Goal: Transaction & Acquisition: Book appointment/travel/reservation

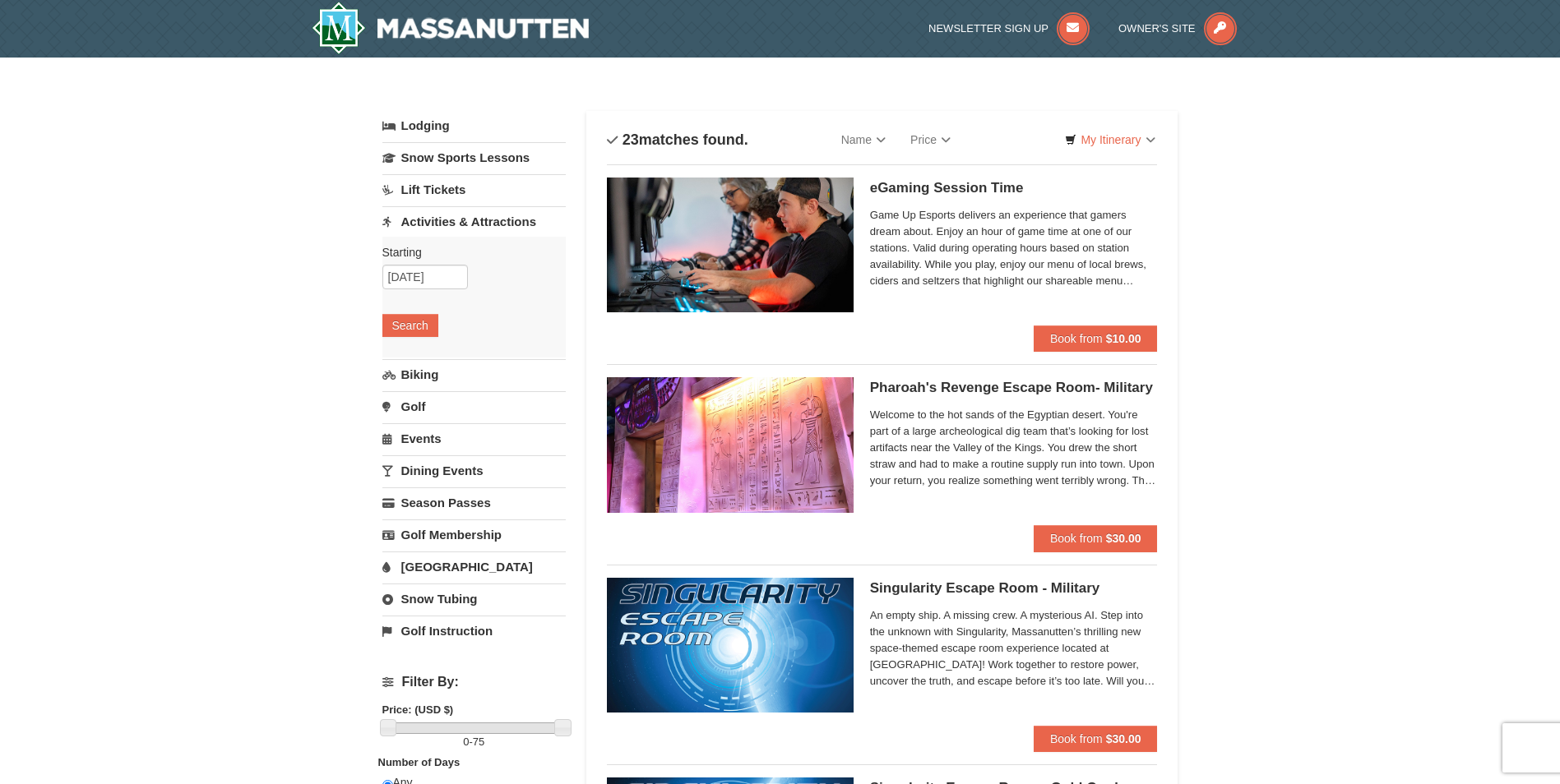
click at [436, 192] on link "Lift Tickets" at bounding box center [474, 189] width 184 height 30
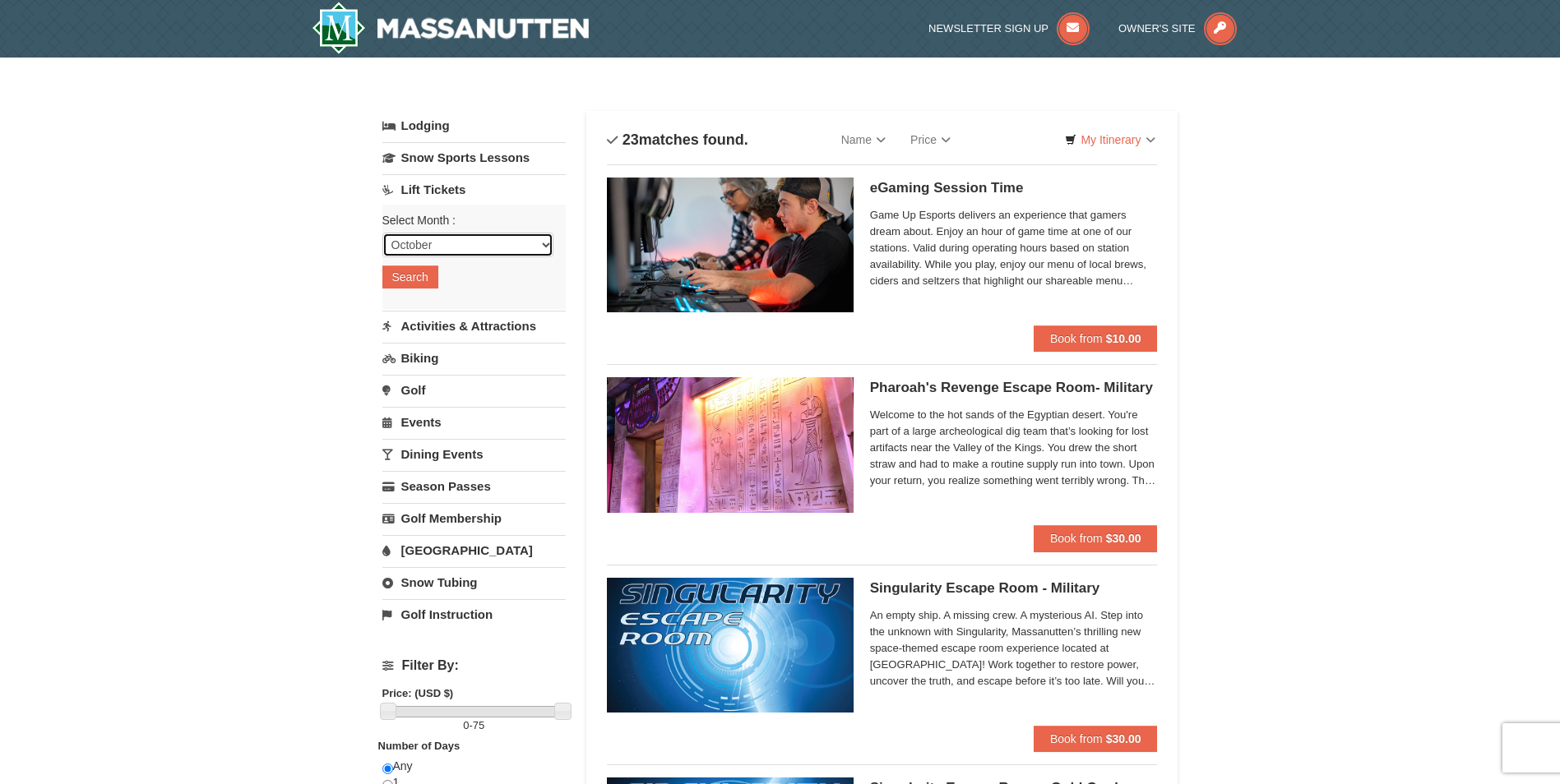
click at [539, 245] on select "October November December January February March April May June July August Sep…" at bounding box center [468, 245] width 171 height 24
click at [382, 232] on select "October November December January February March April May June July August Sep…" at bounding box center [468, 245] width 171 height 24
click at [405, 276] on button "Search" at bounding box center [410, 277] width 56 height 23
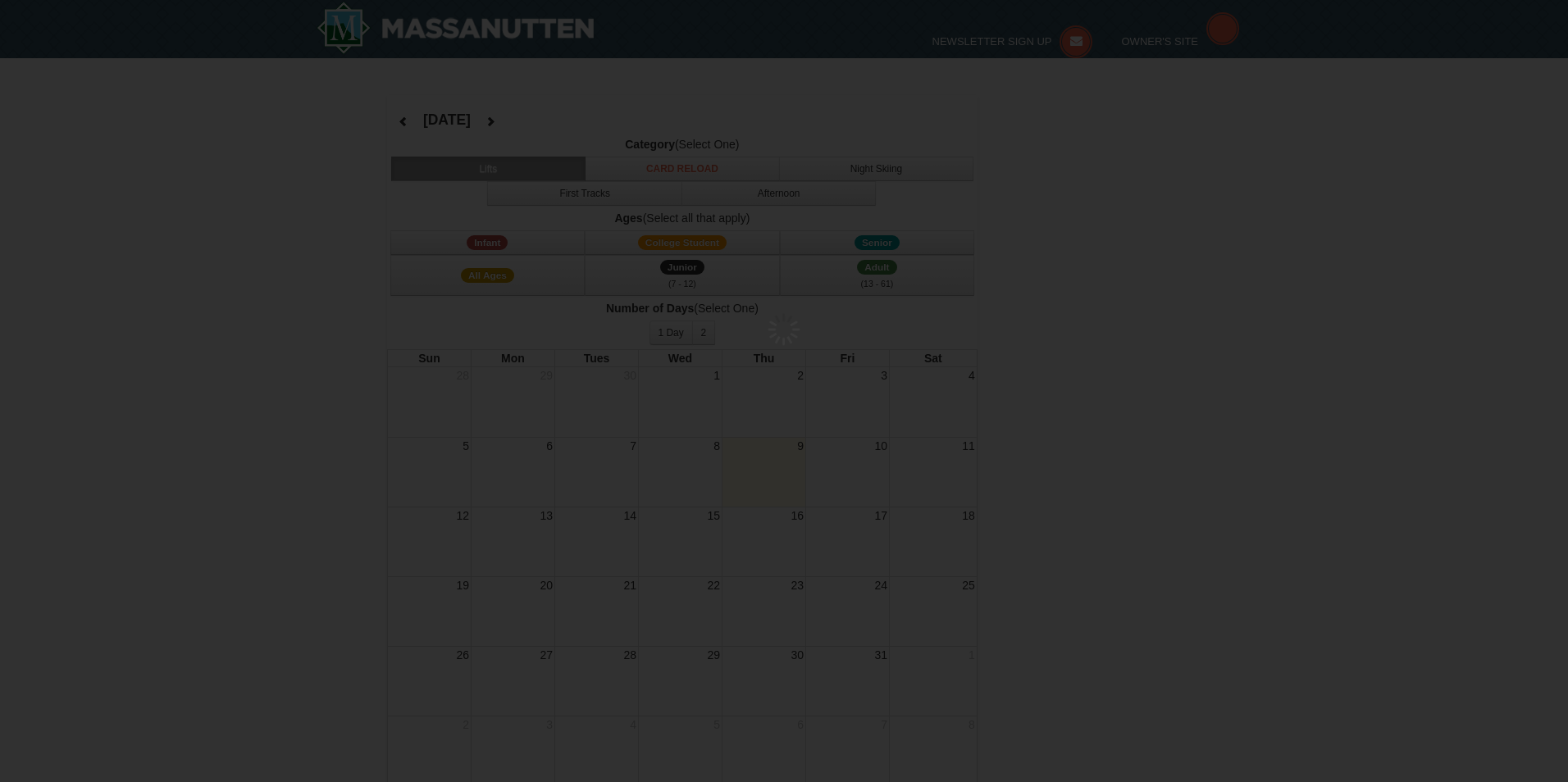
select select "10"
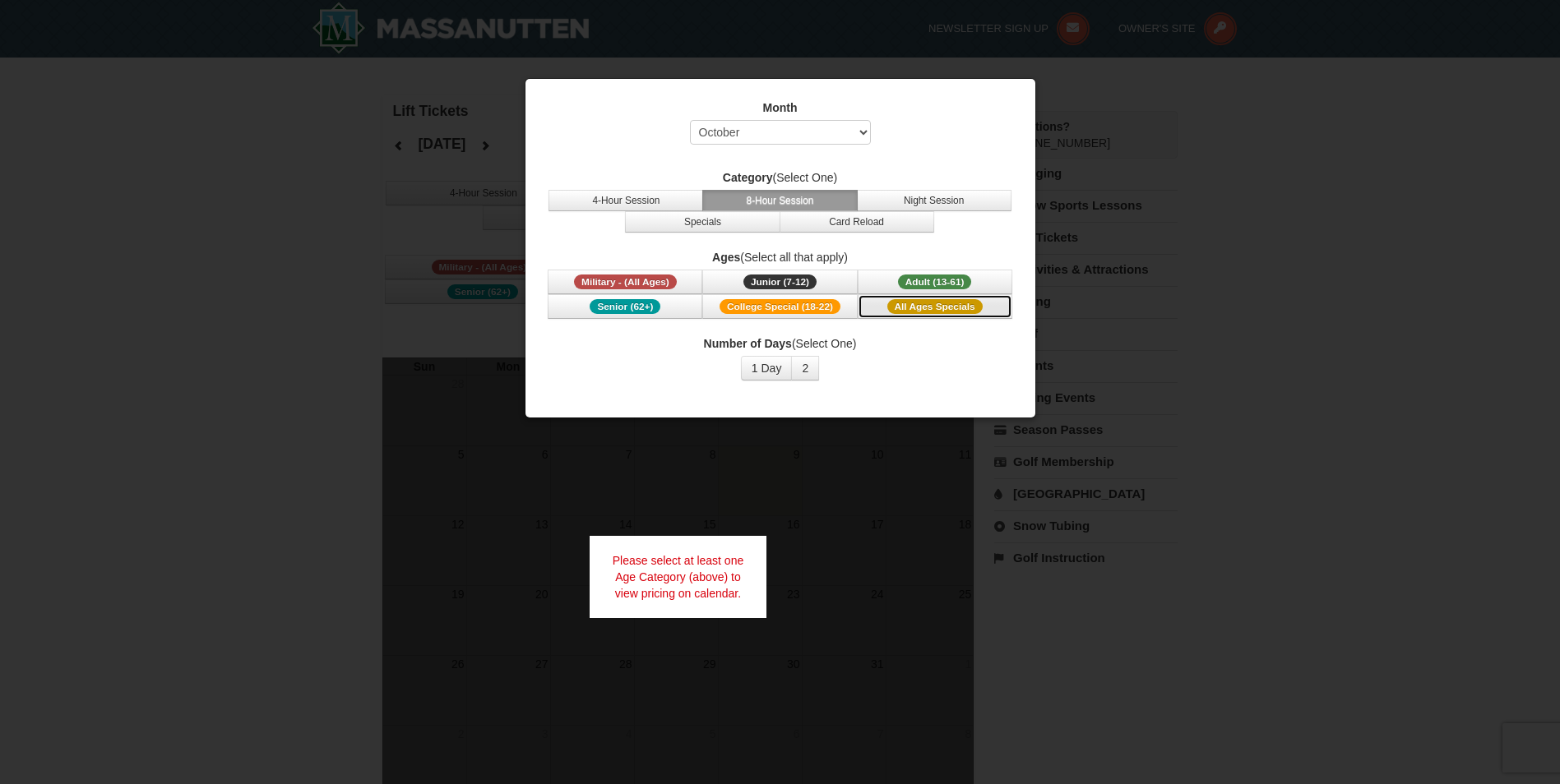
click at [926, 310] on span "All Ages Specials" at bounding box center [934, 307] width 95 height 15
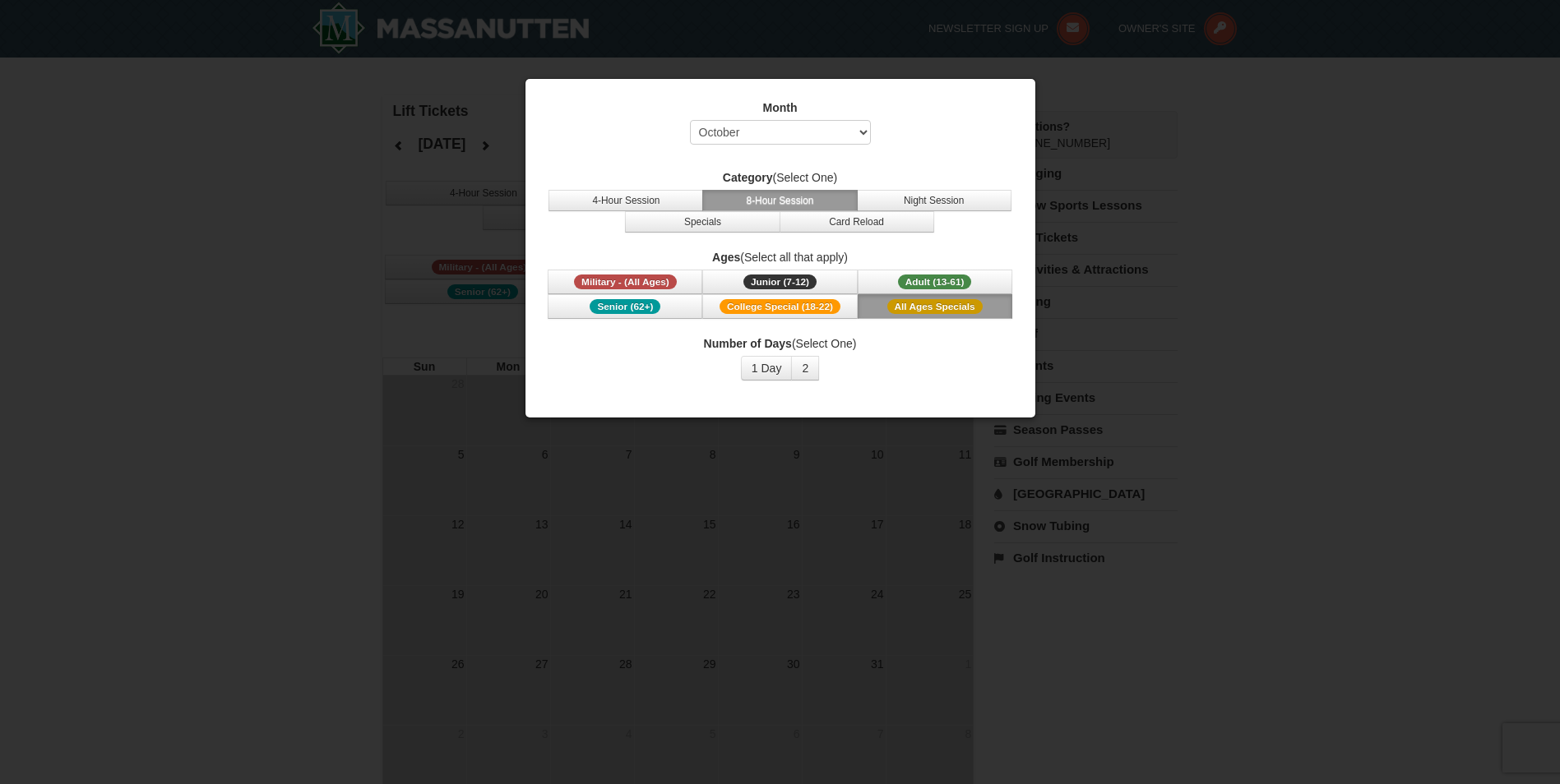
click at [337, 302] on div at bounding box center [780, 392] width 1560 height 784
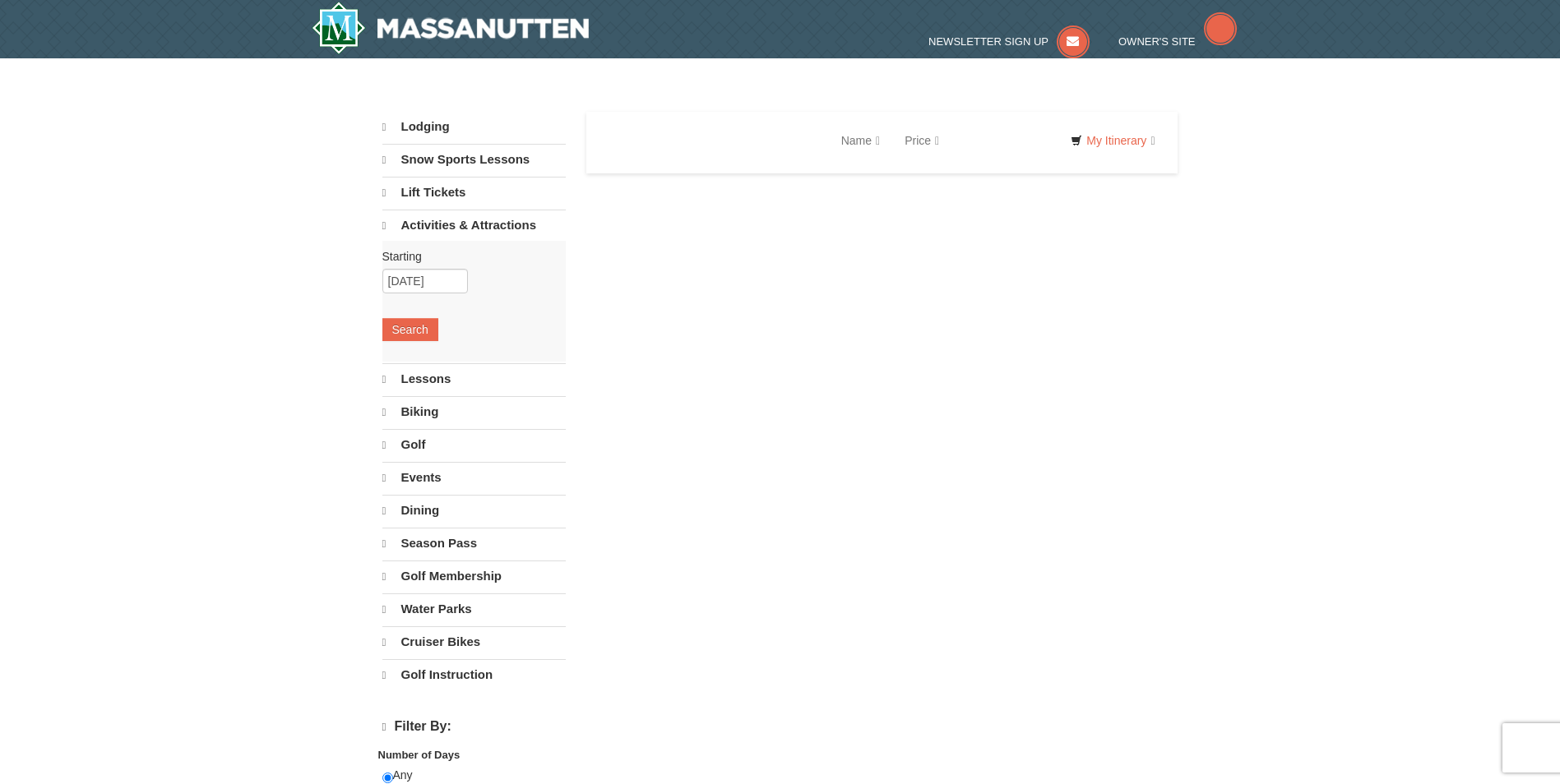
select select "10"
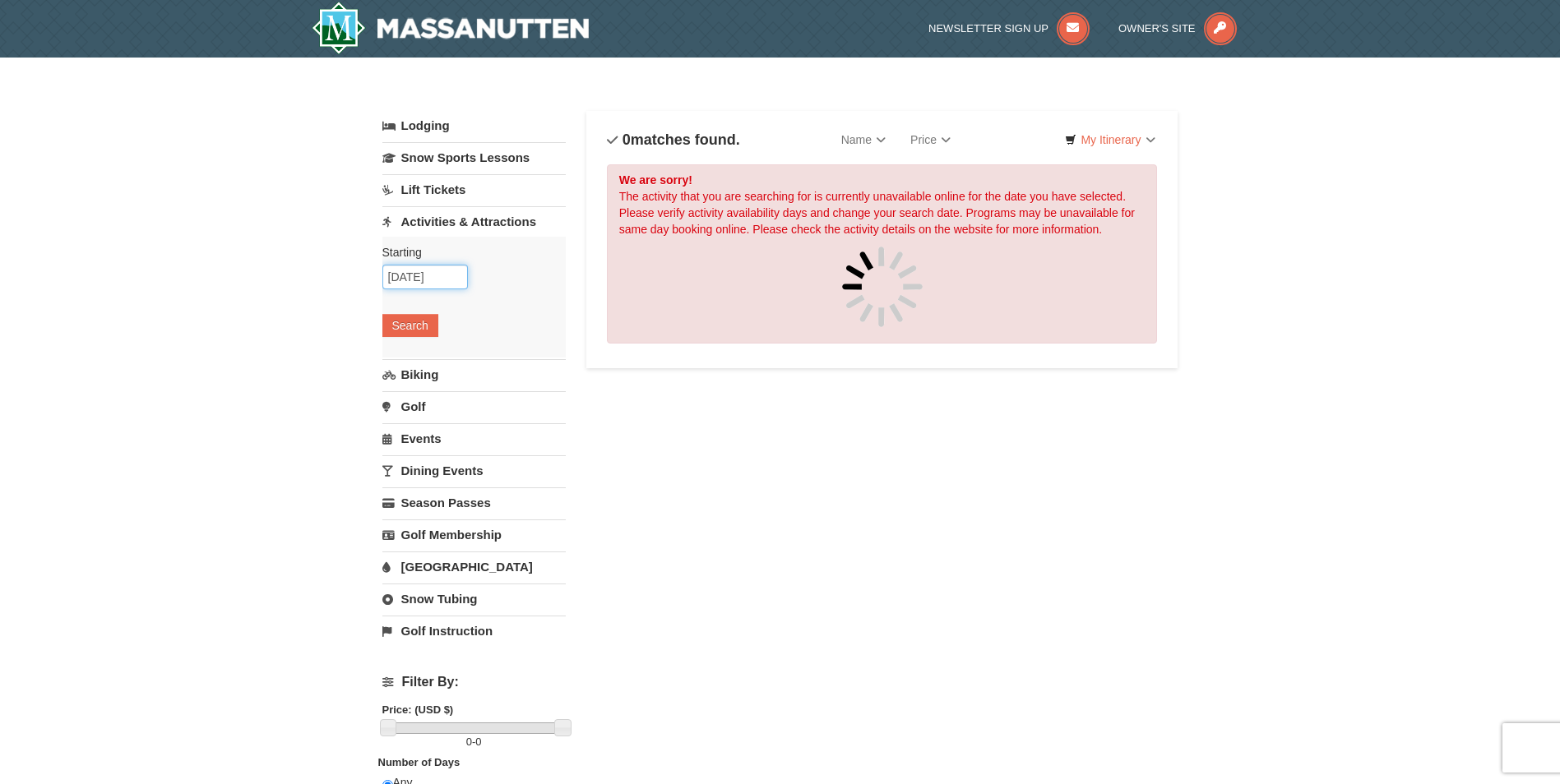
click at [439, 280] on input "[DATE]" at bounding box center [425, 277] width 86 height 24
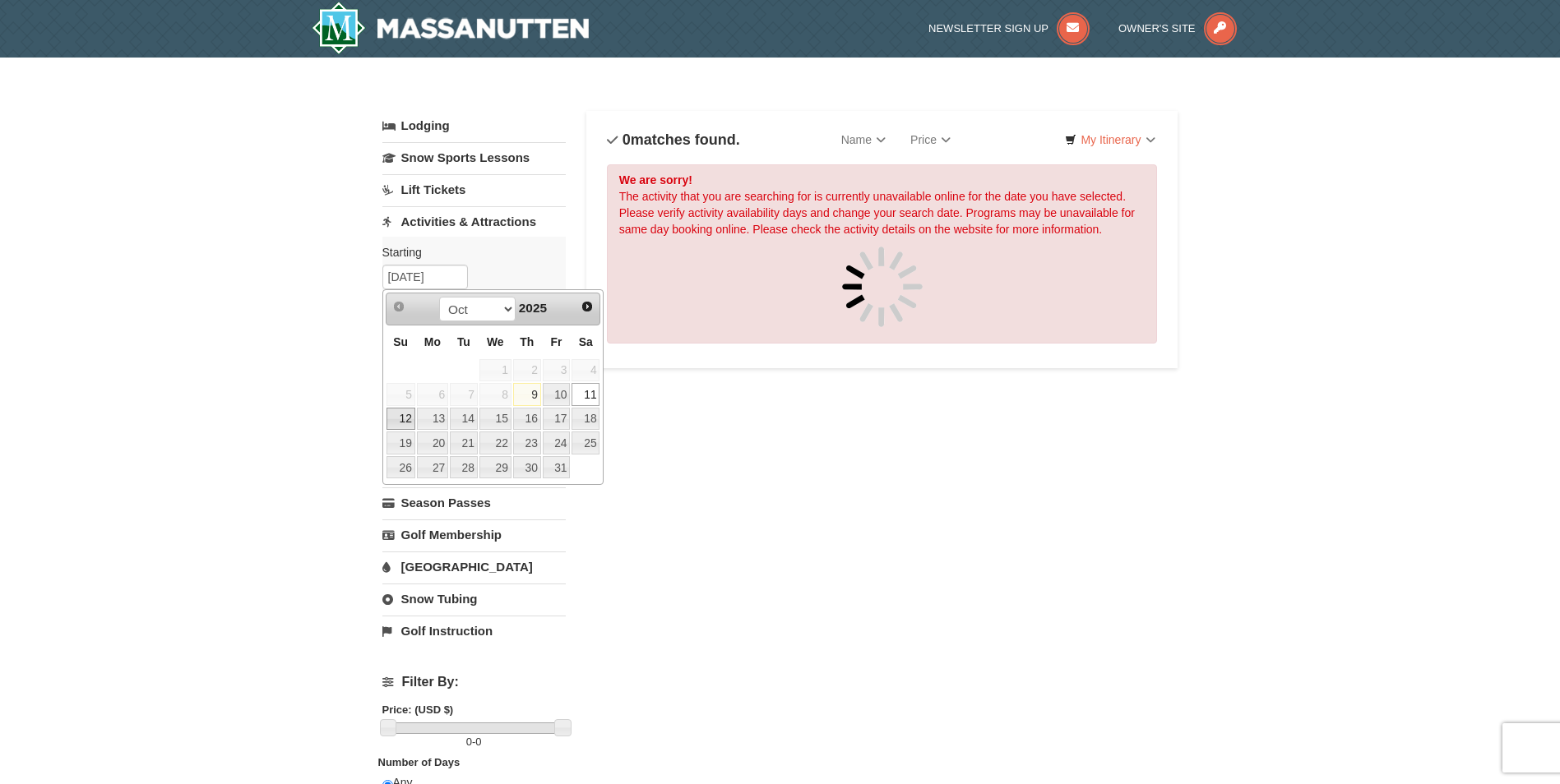
click at [405, 418] on link "12" at bounding box center [401, 419] width 29 height 23
type input "10/12/2025"
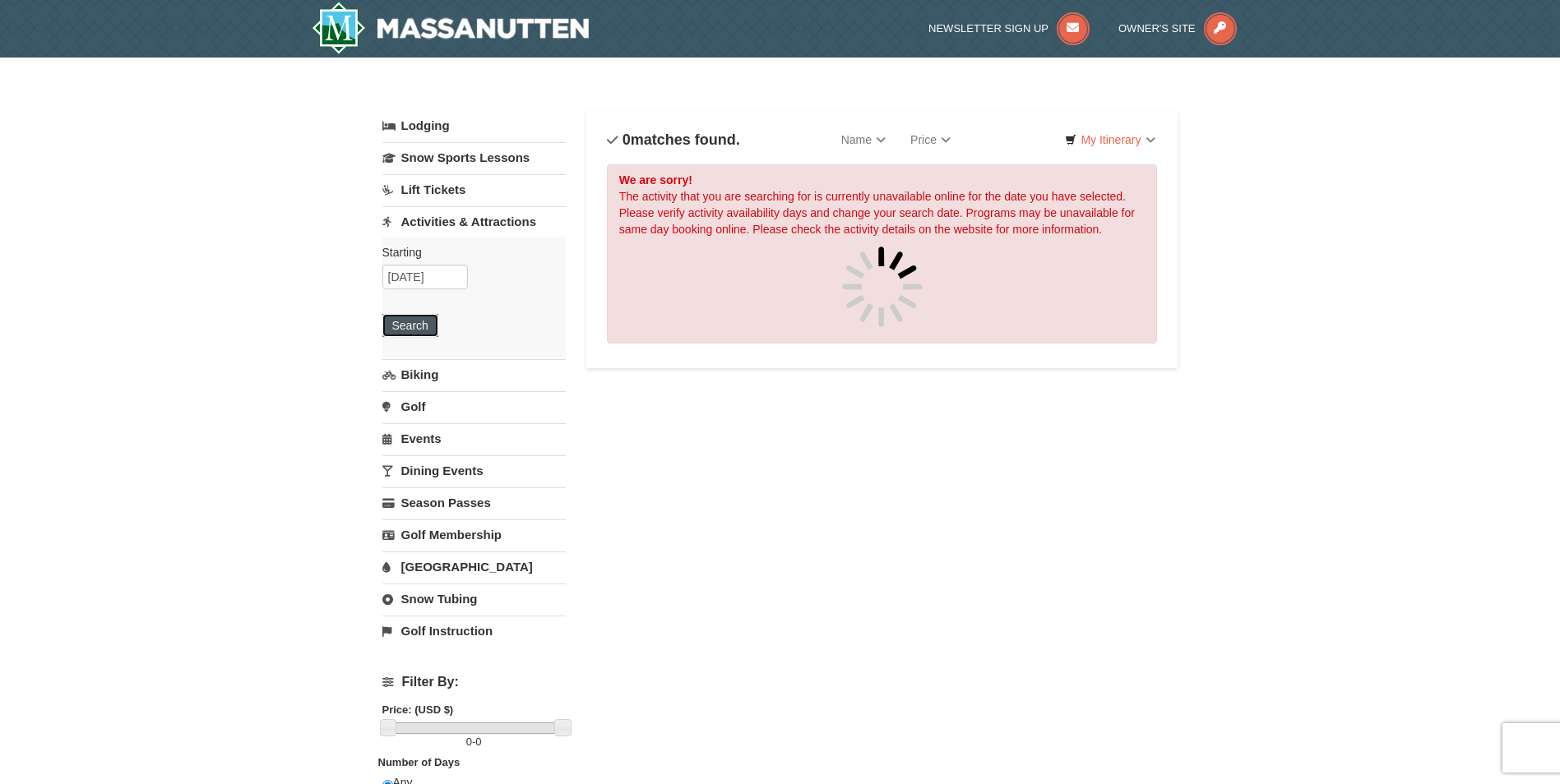
click at [419, 328] on button "Search" at bounding box center [410, 326] width 56 height 23
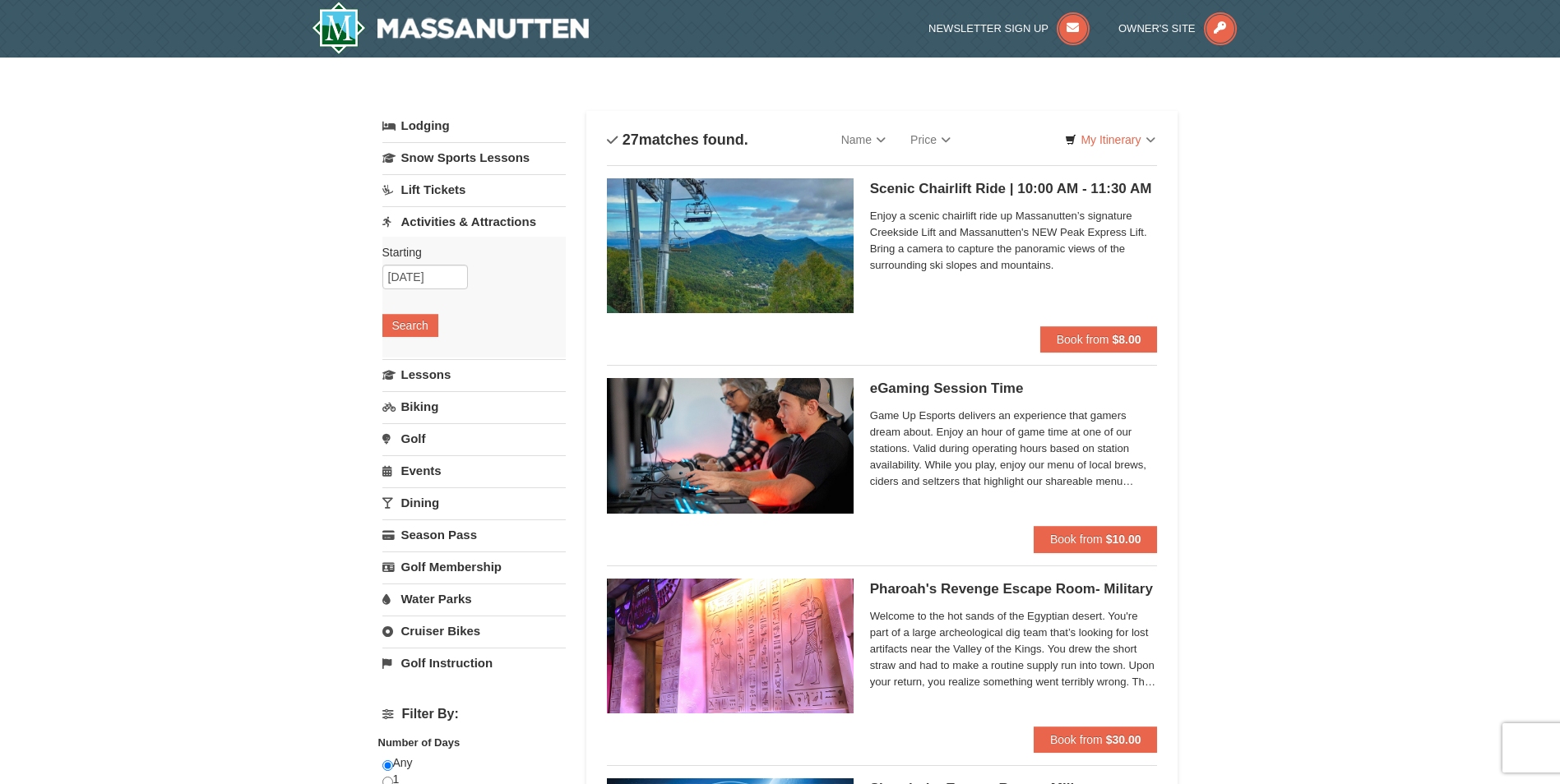
select select "10"
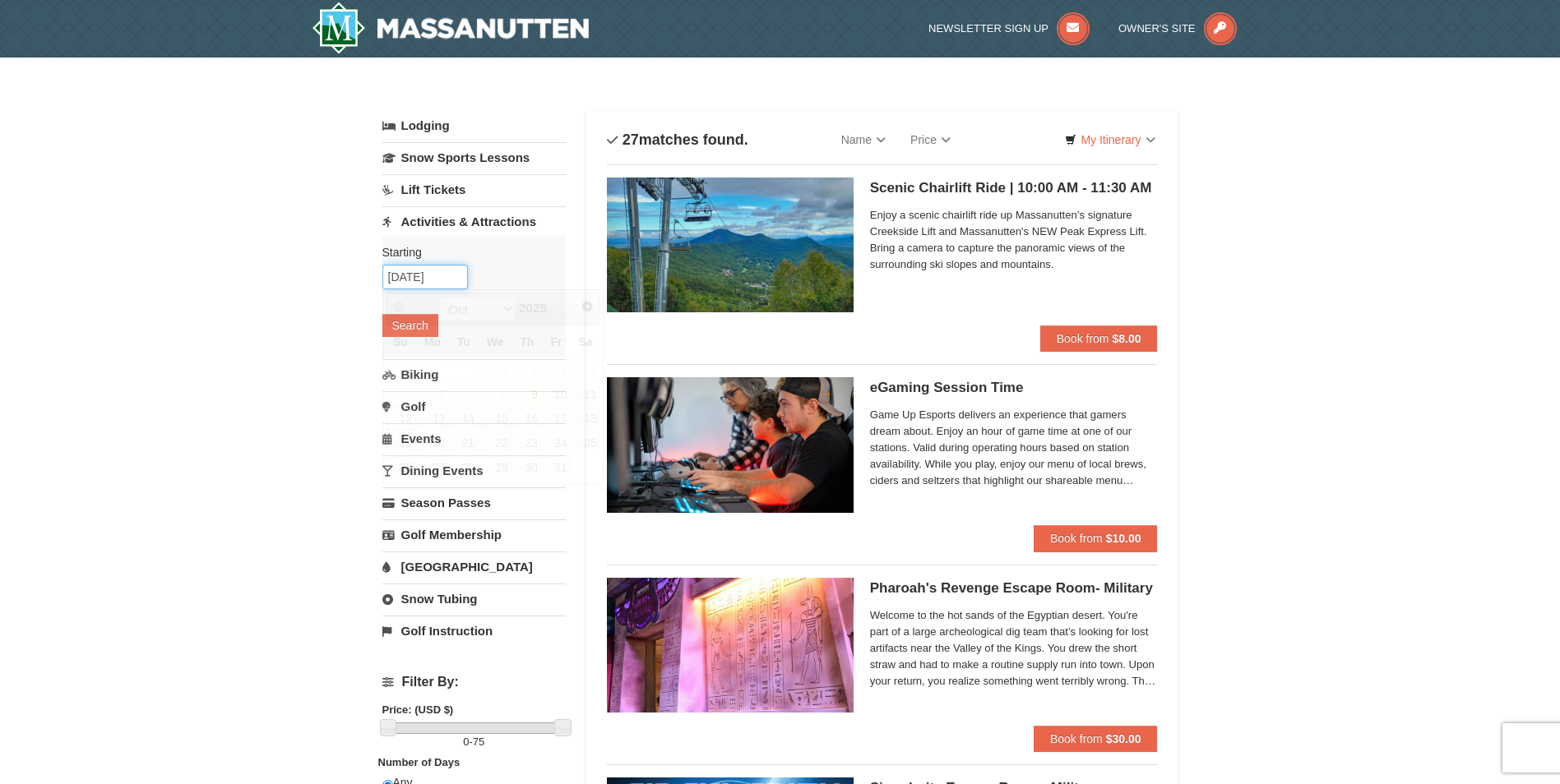
click at [429, 283] on input "[DATE]" at bounding box center [425, 277] width 86 height 24
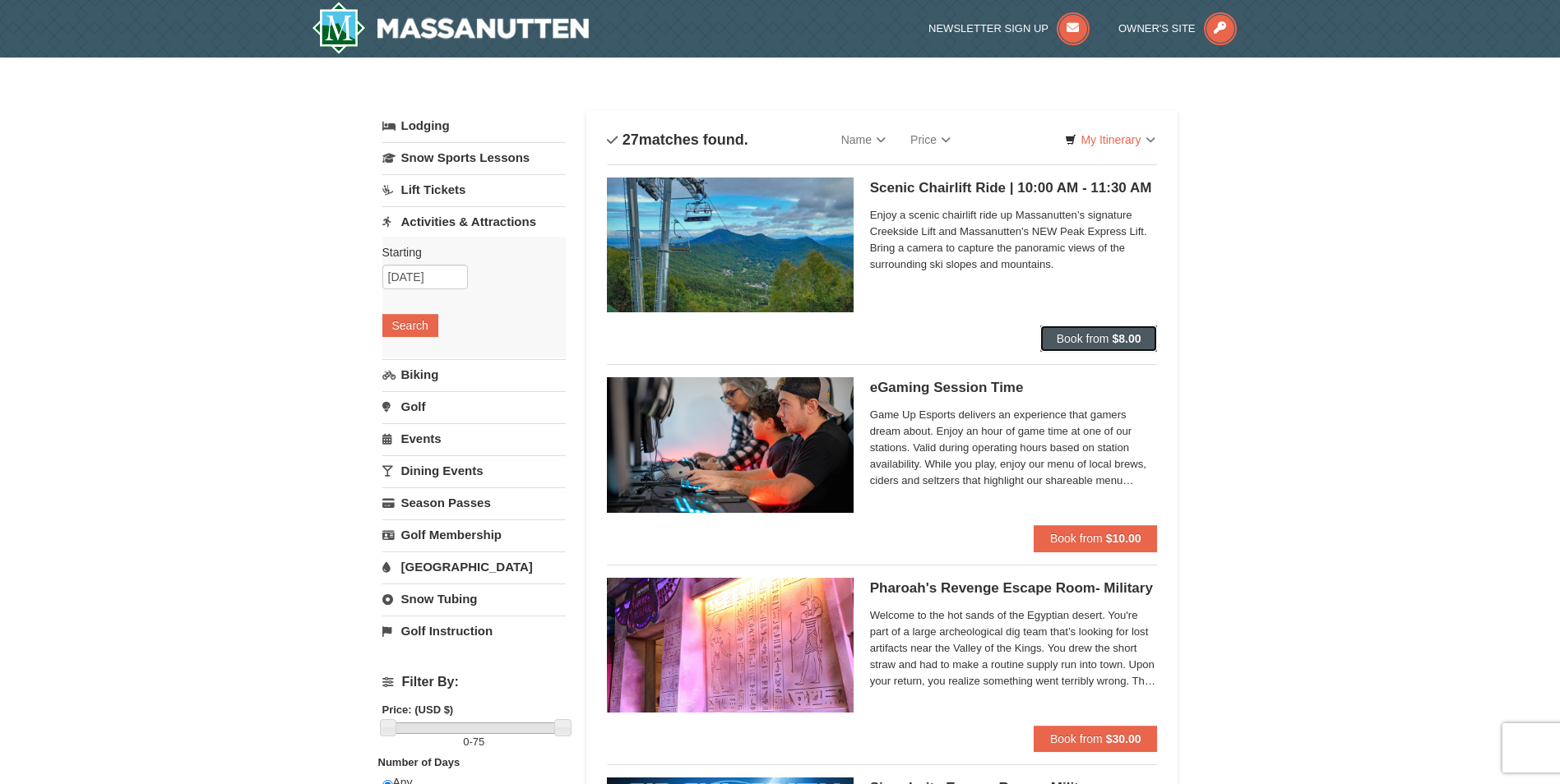
click at [1087, 339] on span "Book from" at bounding box center [1083, 339] width 53 height 13
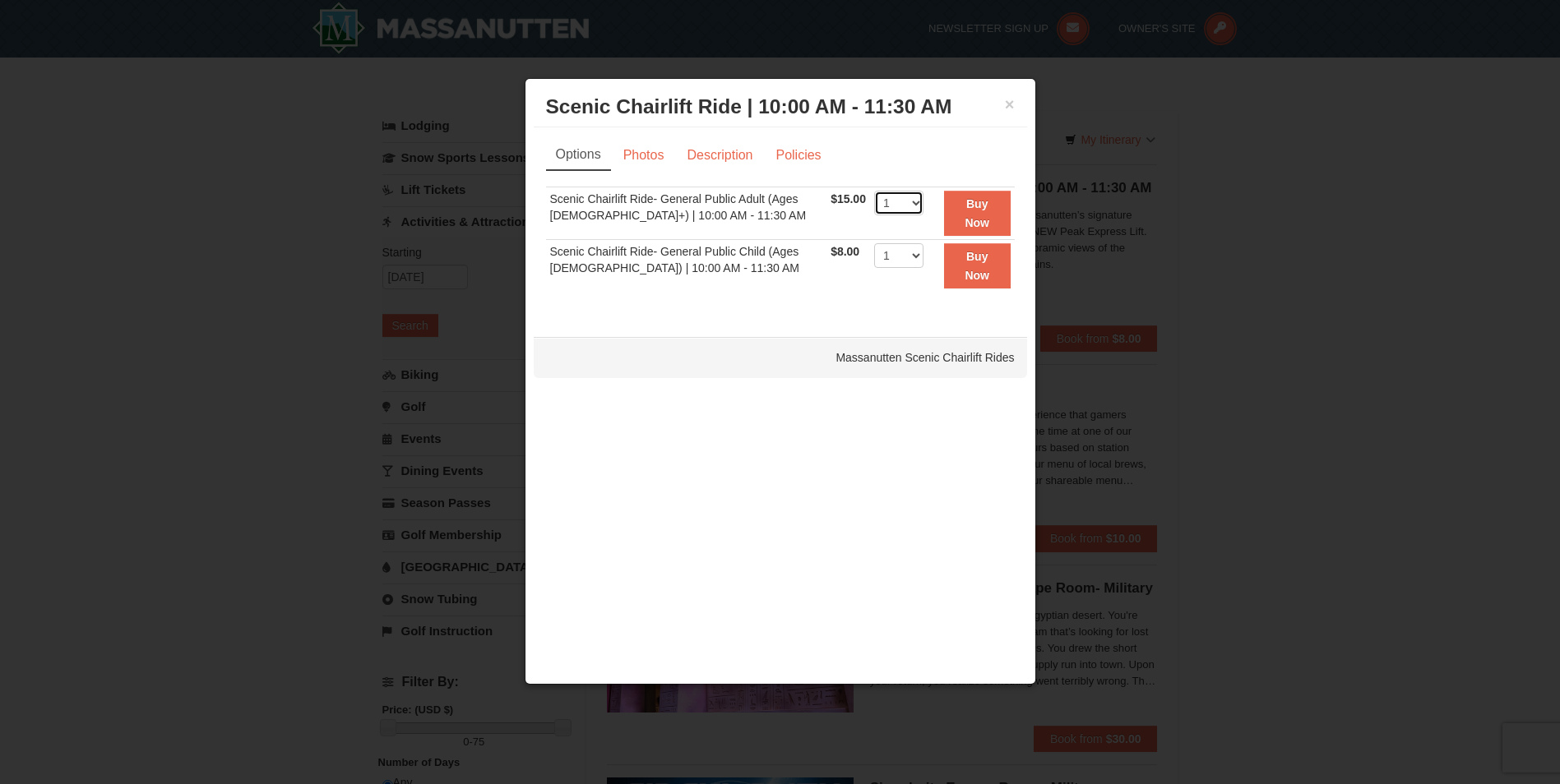
click at [907, 203] on select "1 2 3 4 5 6 7 8 9 10 11 12 13 14 15 16 17 18 19 20 21 22" at bounding box center [898, 203] width 49 height 24
select select "4"
click at [874, 191] on select "1 2 3 4 5 6 7 8 9 10 11 12 13 14 15 16 17 18 19 20 21 22" at bounding box center [898, 203] width 49 height 24
click at [631, 152] on link "Photos" at bounding box center [644, 154] width 62 height 31
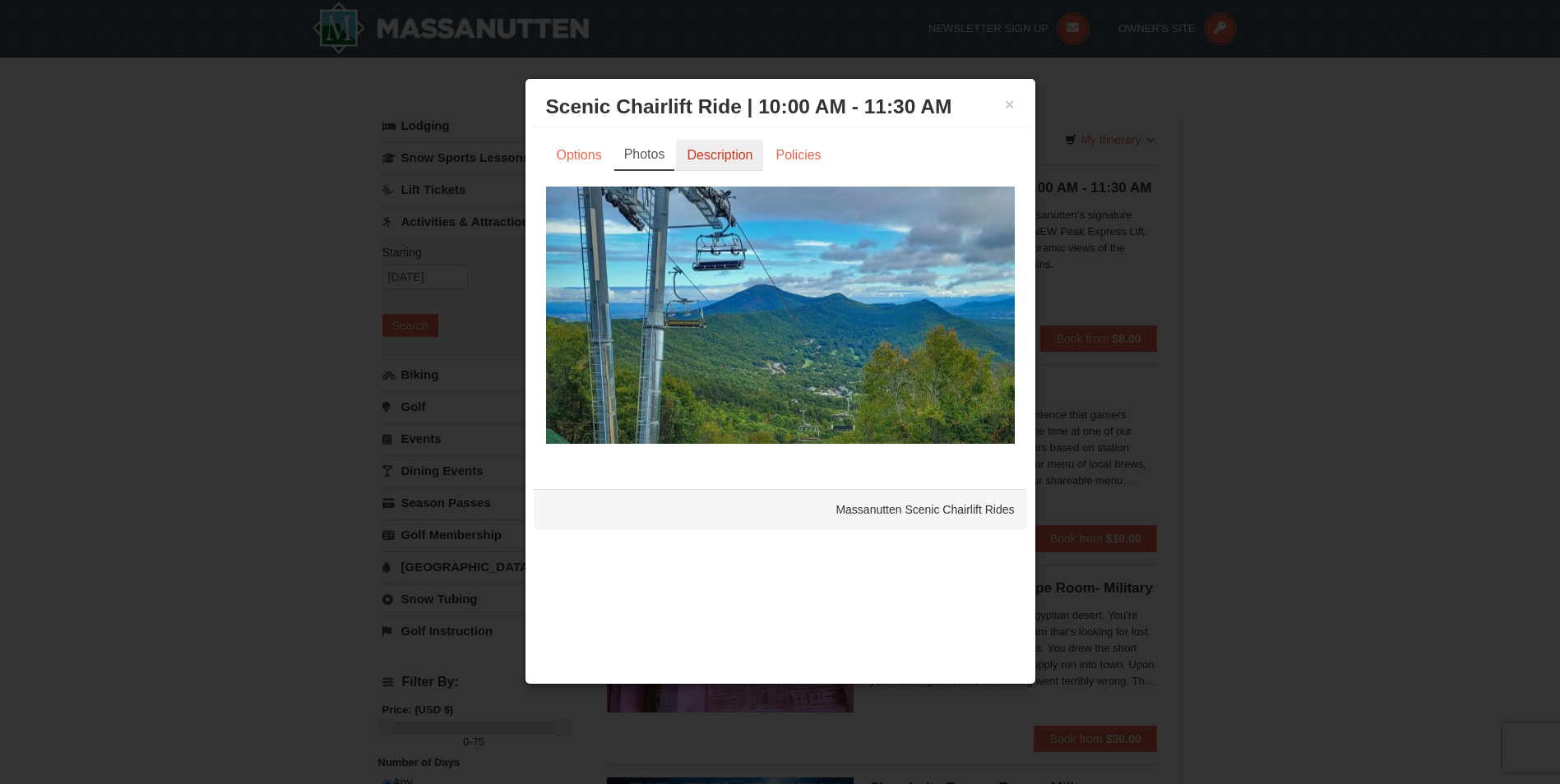
click at [711, 158] on link "Description" at bounding box center [719, 154] width 88 height 31
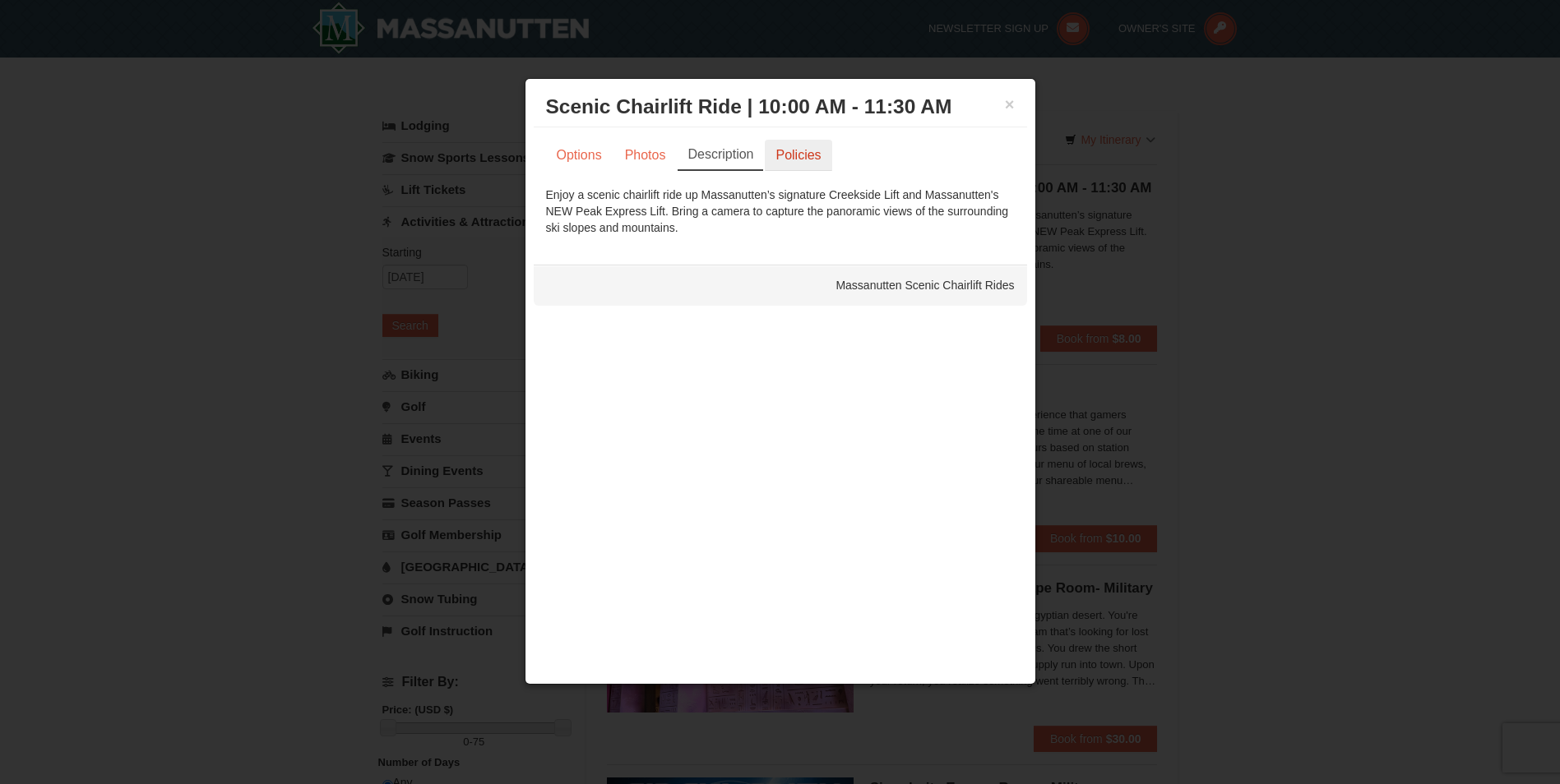
click at [800, 153] on link "Policies" at bounding box center [797, 154] width 67 height 31
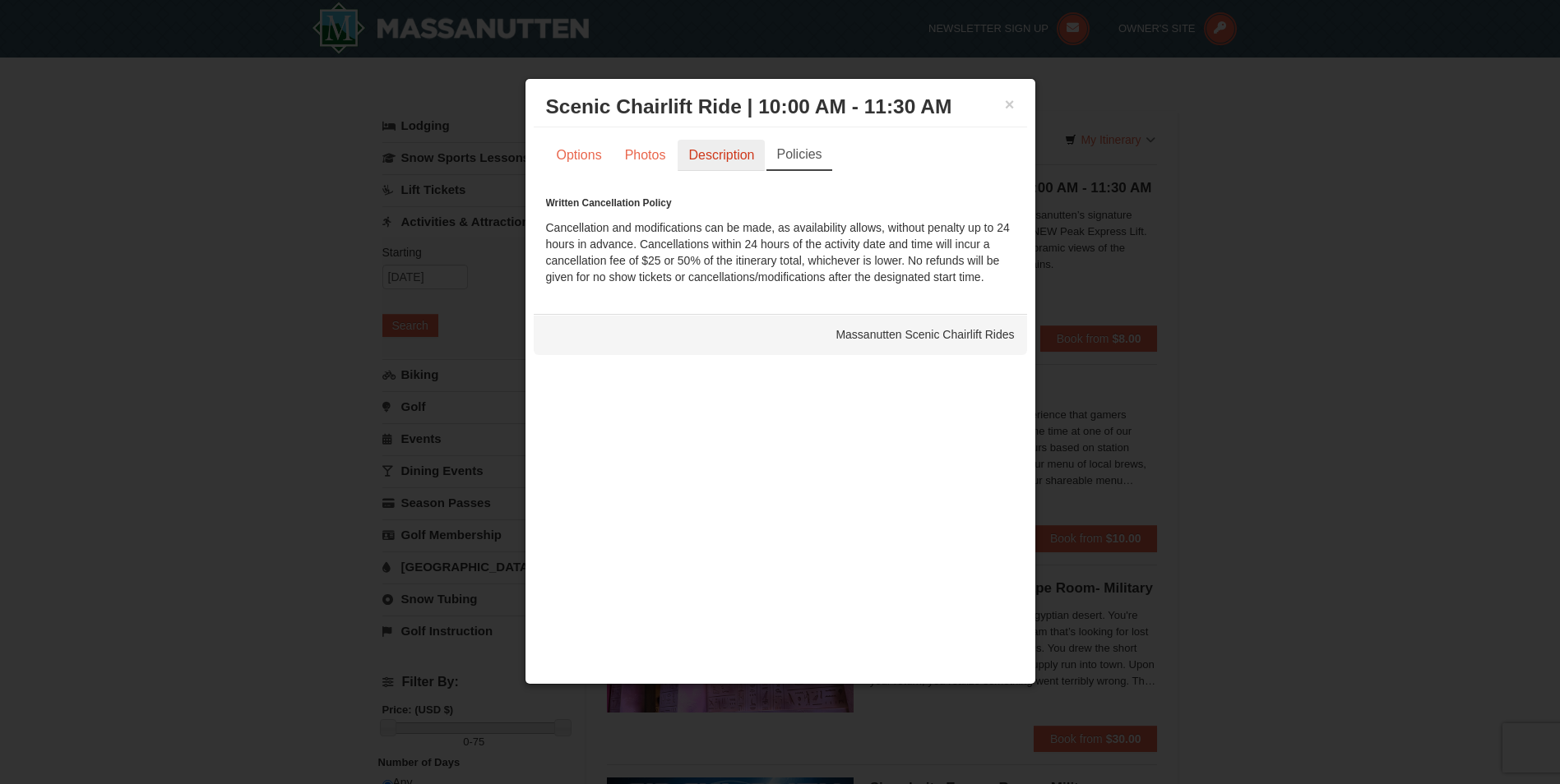
click at [729, 157] on link "Description" at bounding box center [721, 154] width 88 height 31
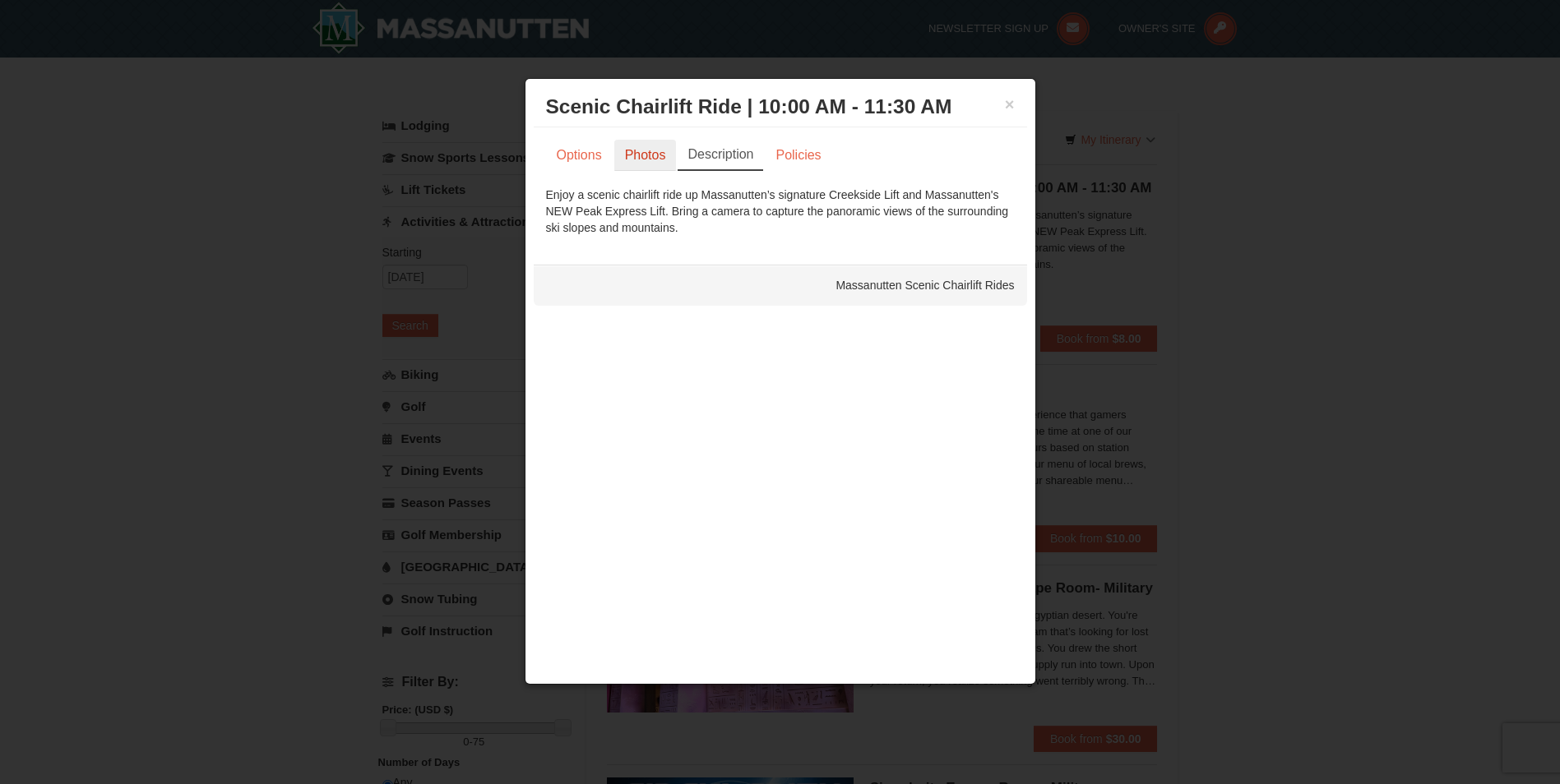
click at [635, 162] on link "Photos" at bounding box center [645, 154] width 62 height 31
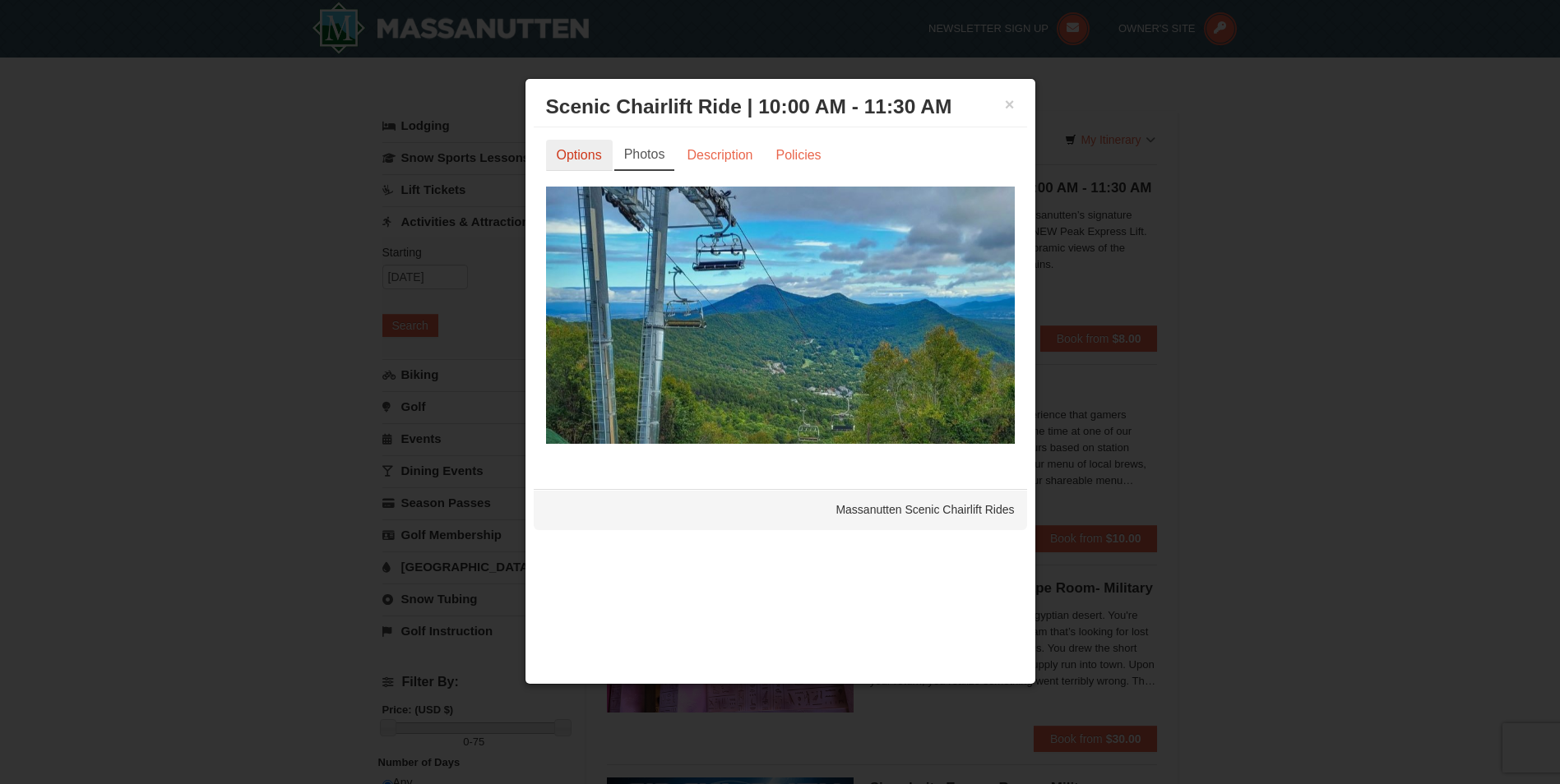
click at [579, 154] on link "Options" at bounding box center [579, 154] width 67 height 31
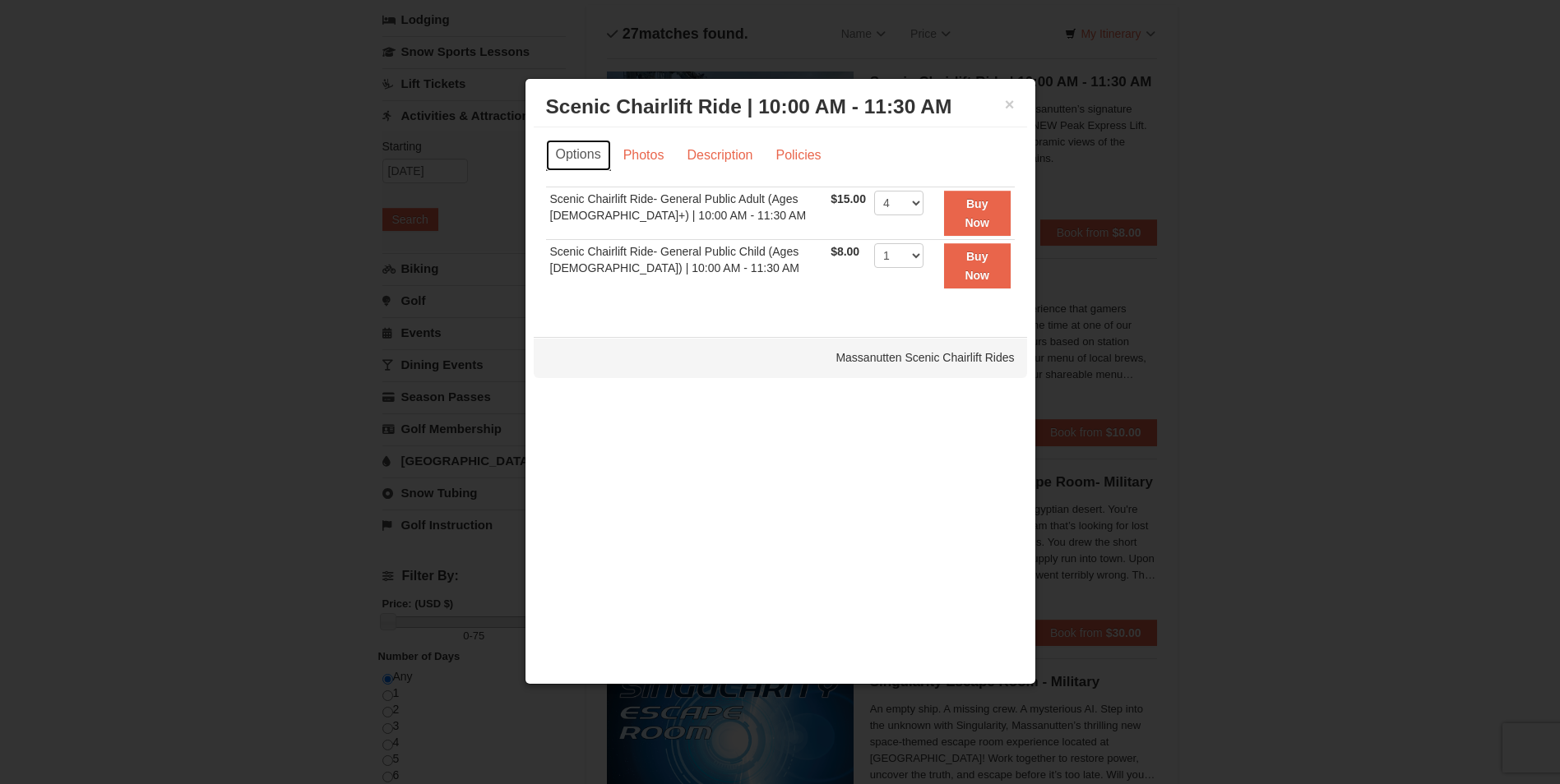
scroll to position [82, 0]
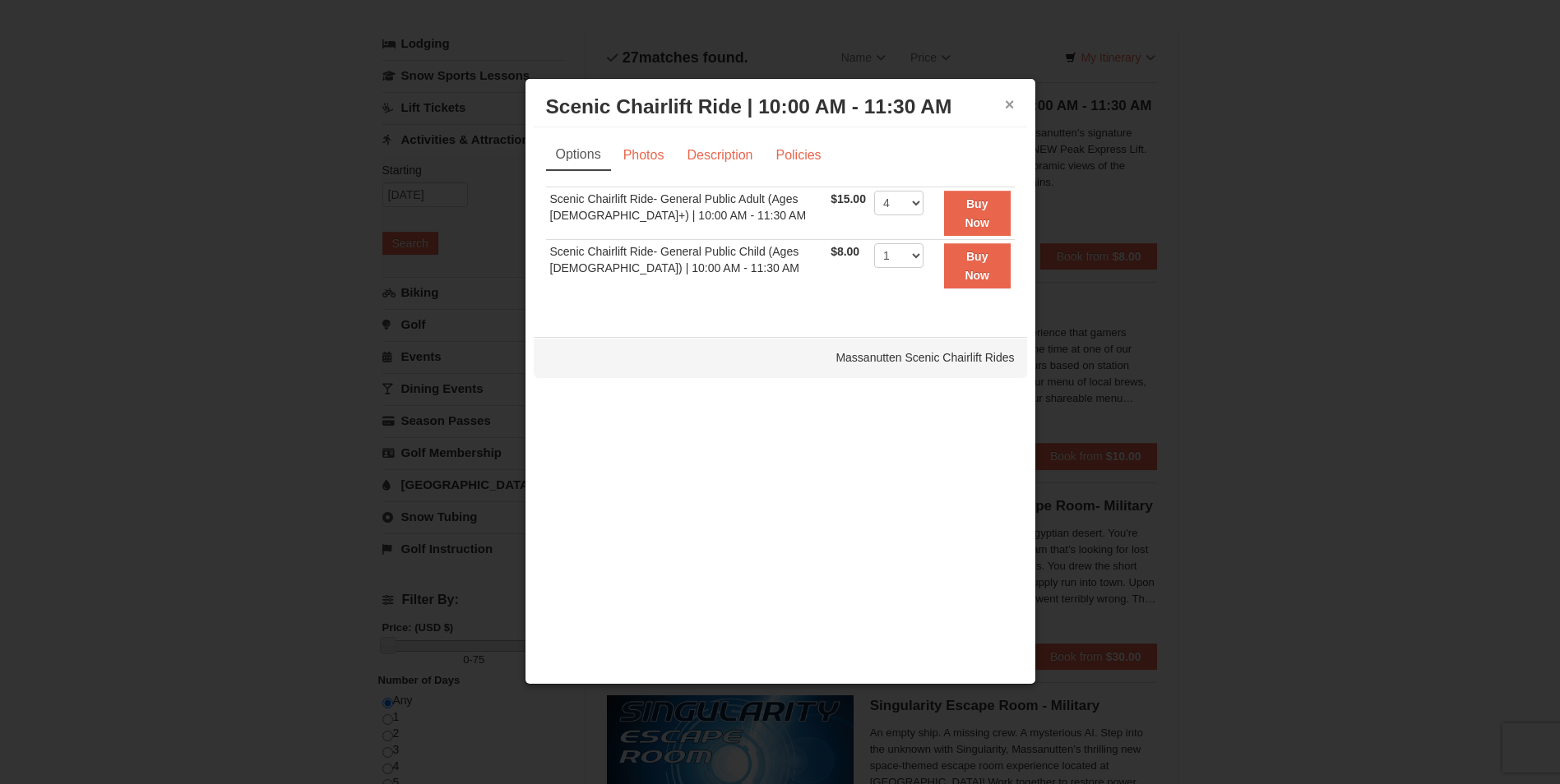
click at [1010, 104] on button "×" at bounding box center [1009, 104] width 9 height 16
